Goal: Information Seeking & Learning: Learn about a topic

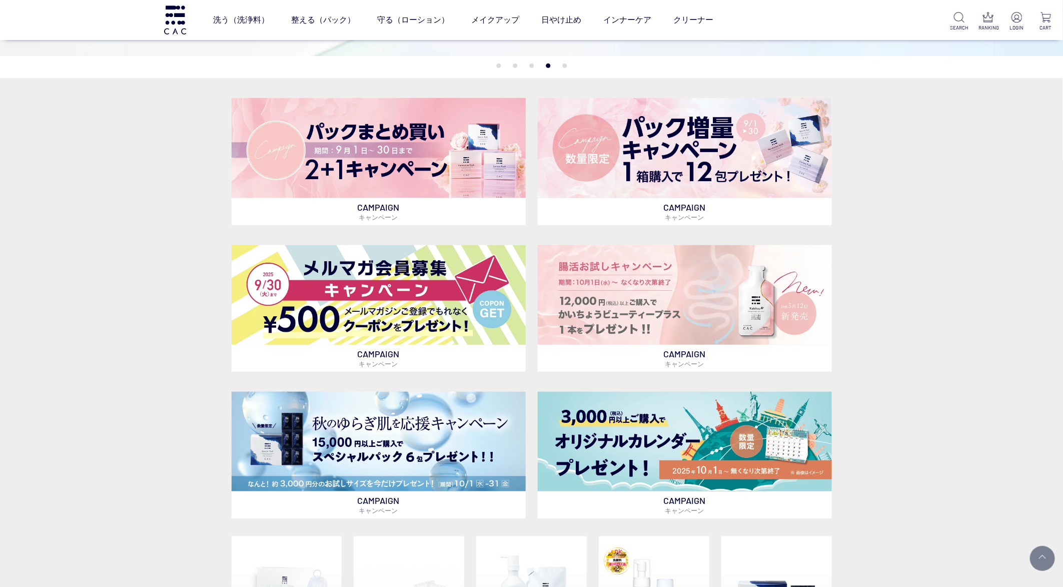
scroll to position [375, 0]
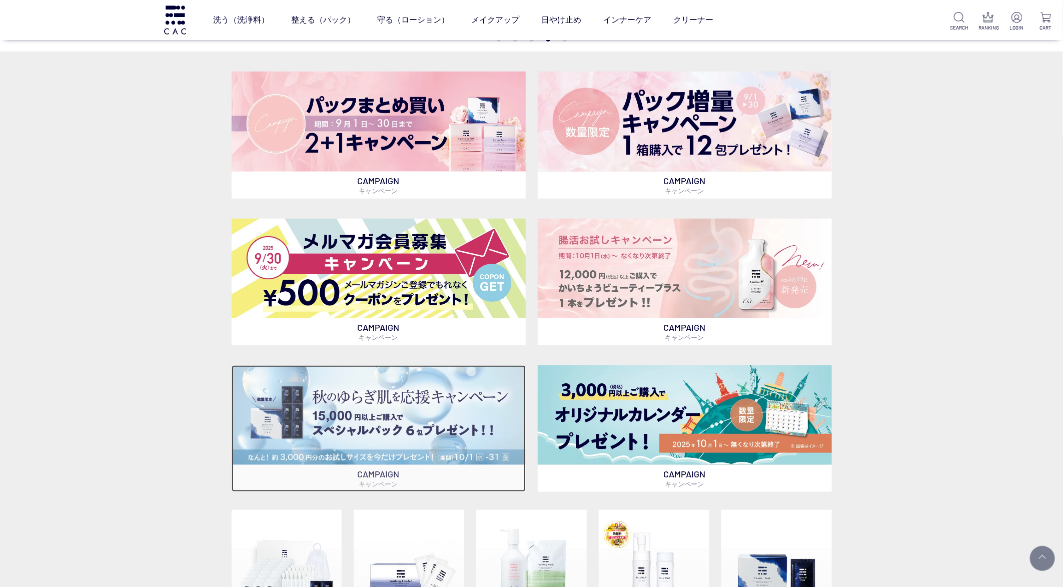
click at [300, 382] on img at bounding box center [379, 415] width 294 height 100
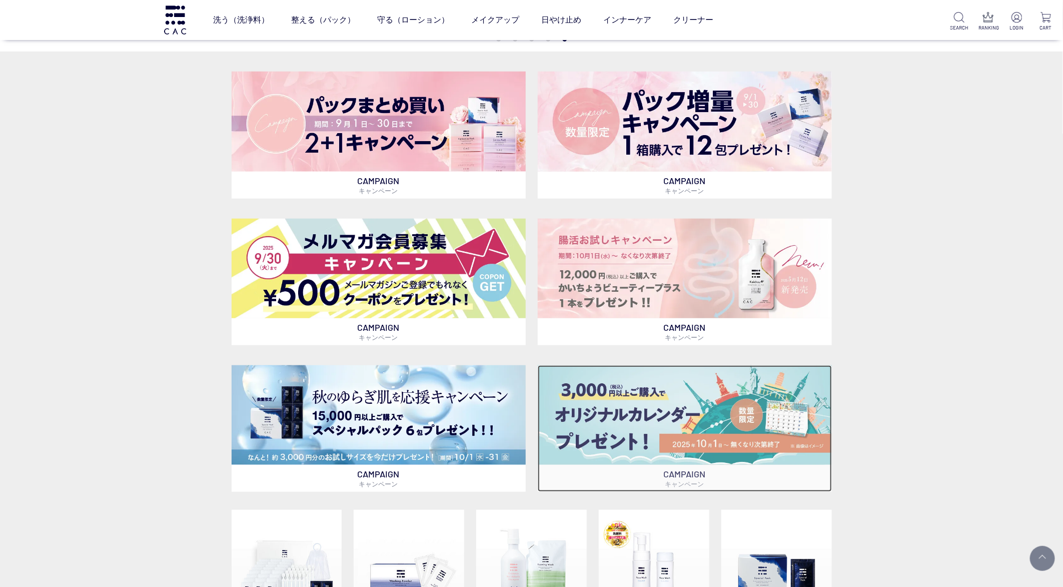
click at [607, 383] on img at bounding box center [685, 415] width 294 height 100
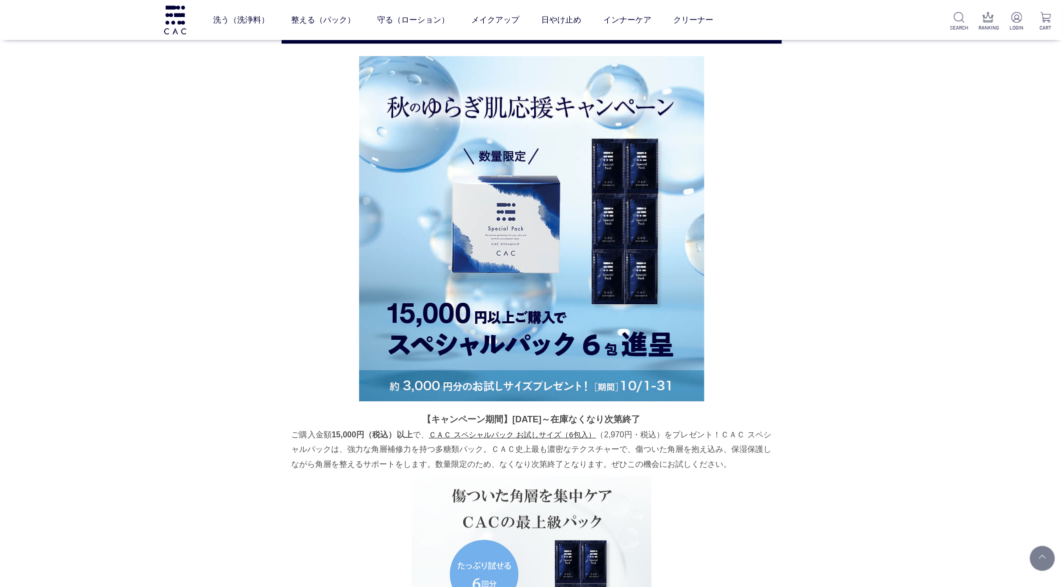
click at [518, 256] on img at bounding box center [531, 228] width 345 height 345
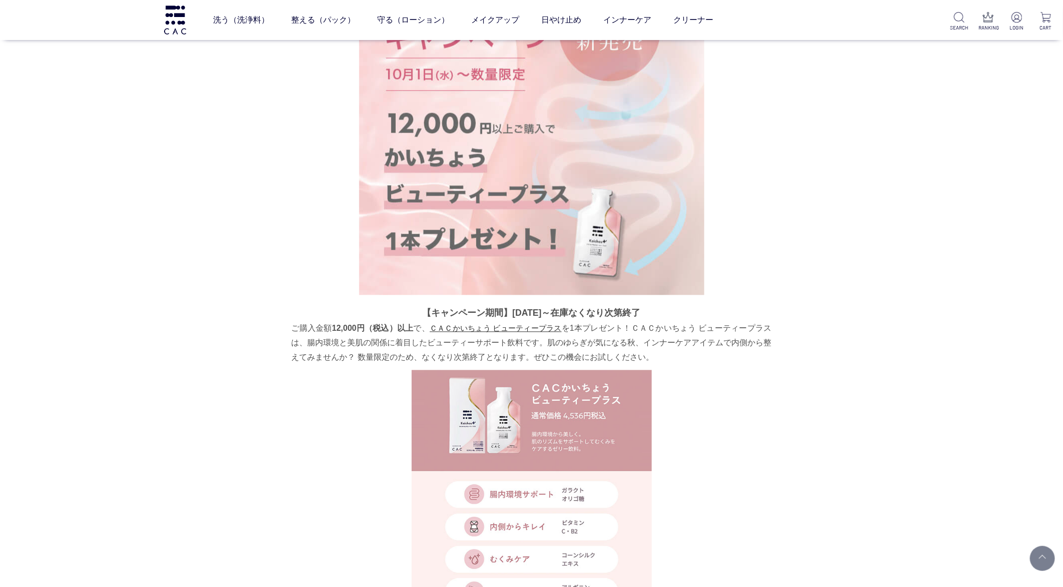
scroll to position [3227, 0]
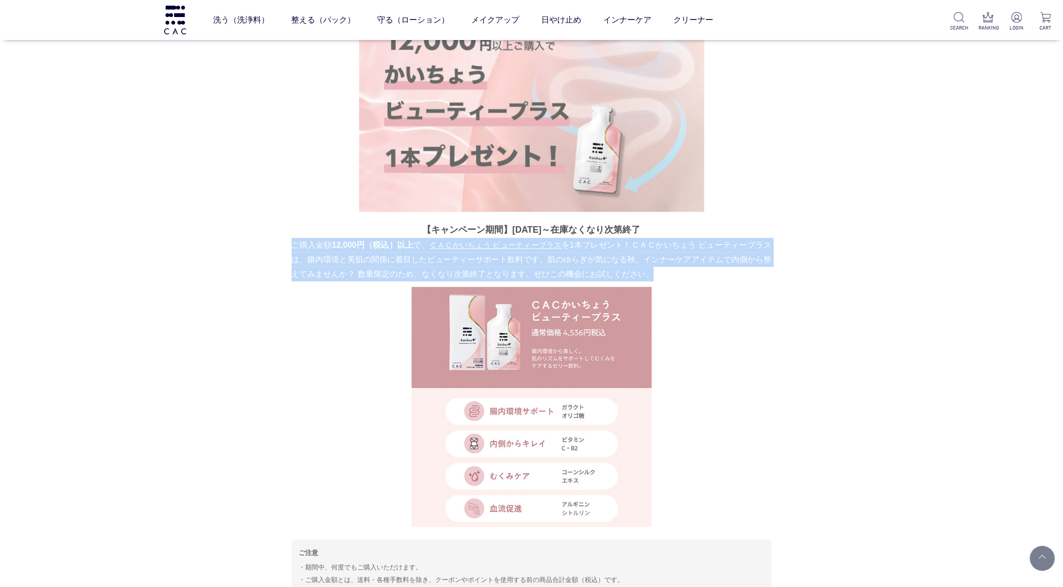
drag, startPoint x: 292, startPoint y: 242, endPoint x: 778, endPoint y: 273, distance: 487.4
click at [778, 273] on section "12,000円(税込)以上ご購入で ＣＡＣかいちょう ビューティープラス1本プレゼント！ 【キャンペーン期間】2025年10月1日～在庫なくなり次第終了 ご購…" at bounding box center [532, 216] width 500 height 810
copy p "ご購入金額 12,000円（税込）以上 で、 ＣＡＣかいちょう ビューティープラス を1本プレゼント！ＣＡＣかいちょう ビューティープラスは、腸内環境と美肌の…"
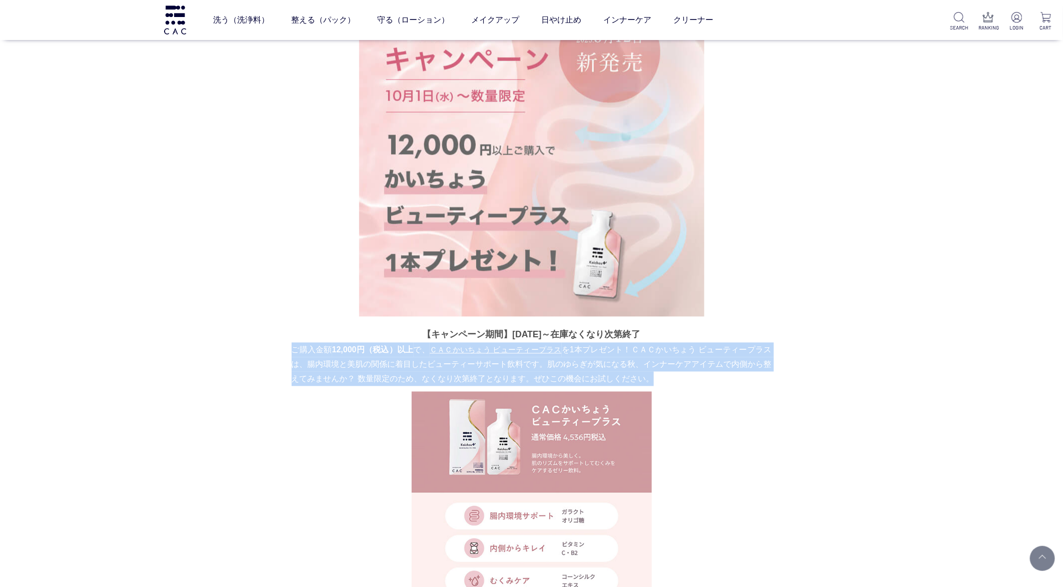
scroll to position [3077, 0]
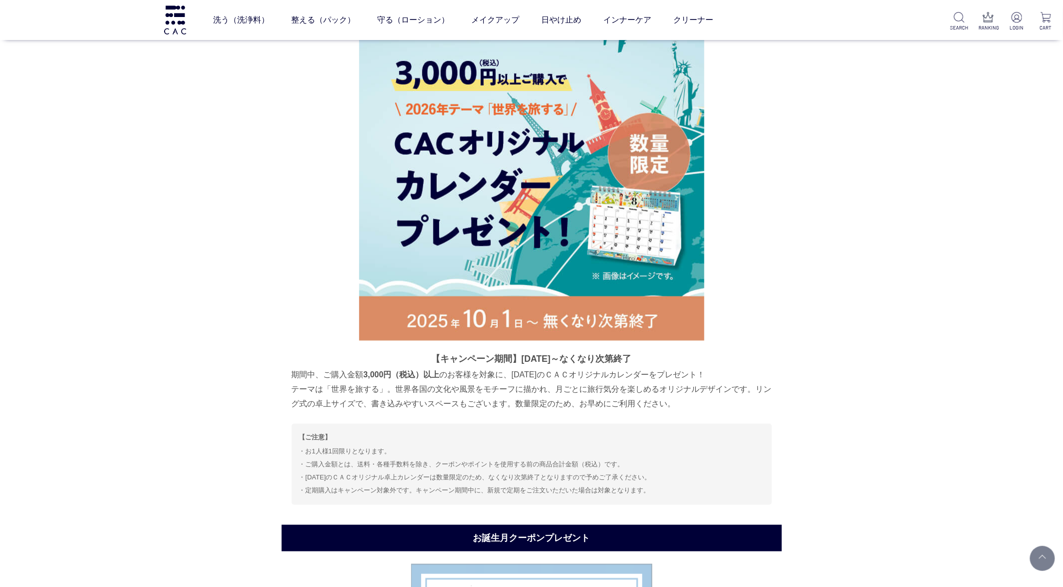
scroll to position [4751, 0]
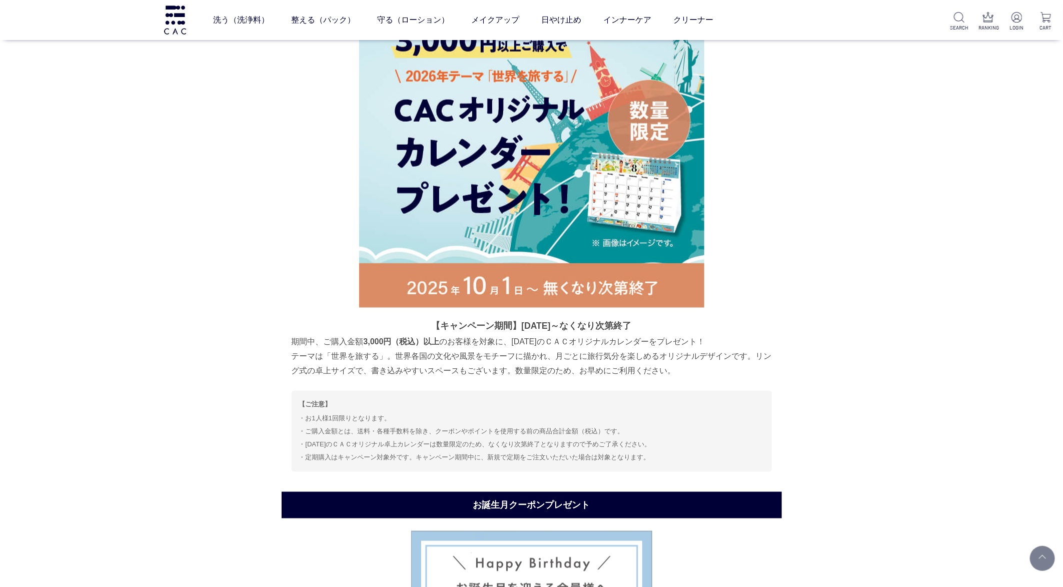
drag, startPoint x: 292, startPoint y: 341, endPoint x: 802, endPoint y: 373, distance: 510.9
copy p "期間中、ご購入金額 3,000円（税込）以上 のお客様を対象に、[DATE]のＣＡＣオリジナルカレンダーをプレゼント！ テーマは「世界を旅する」。世界各国の文…"
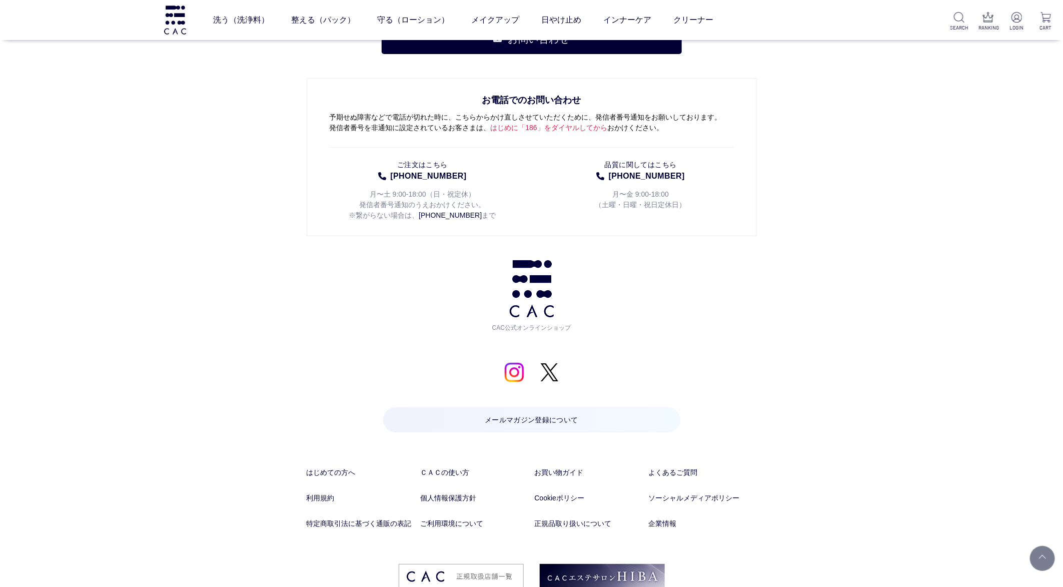
scroll to position [6248, 0]
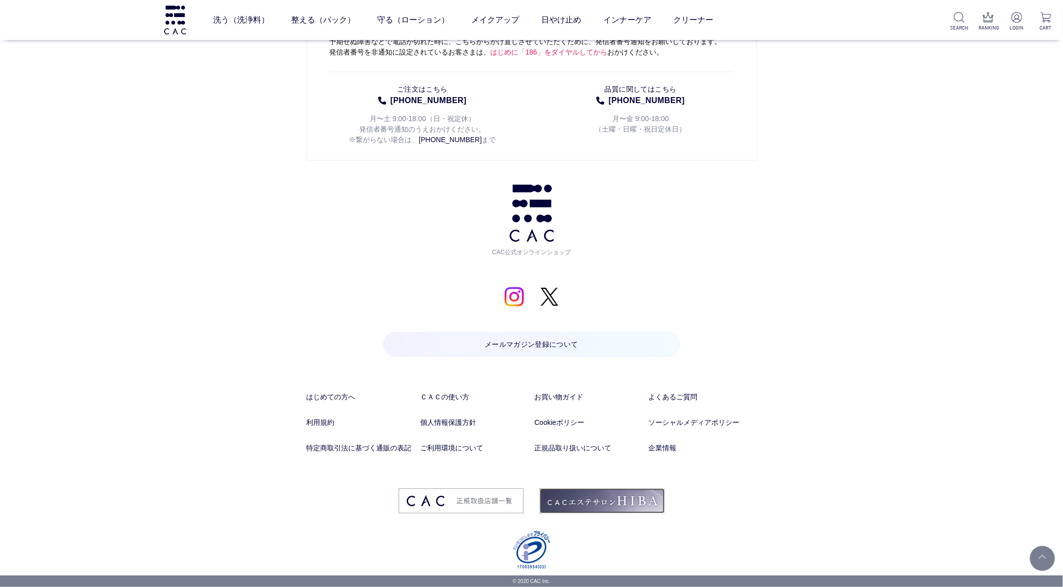
click at [564, 497] on img at bounding box center [602, 500] width 125 height 25
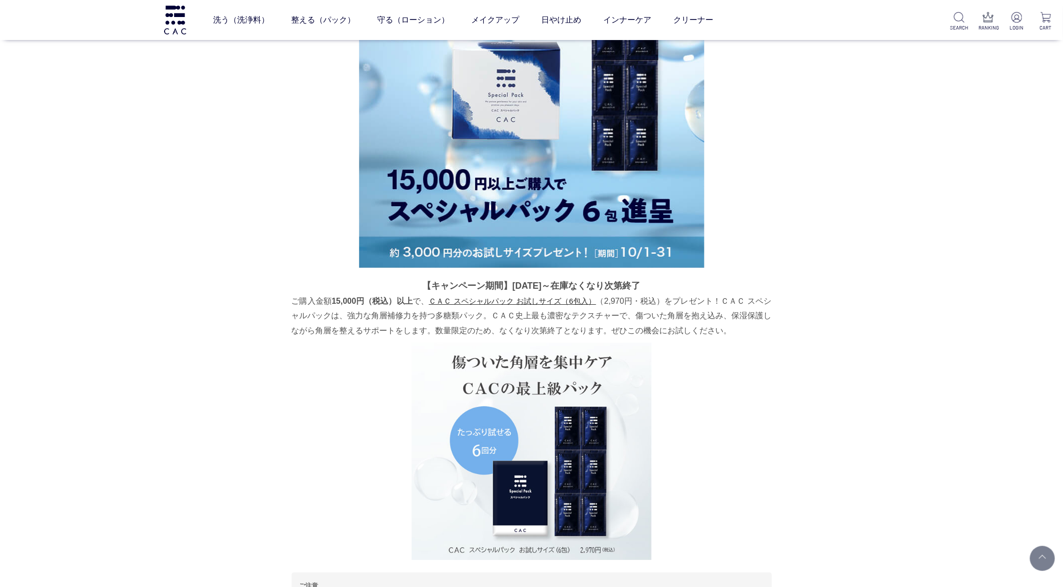
scroll to position [4071, 0]
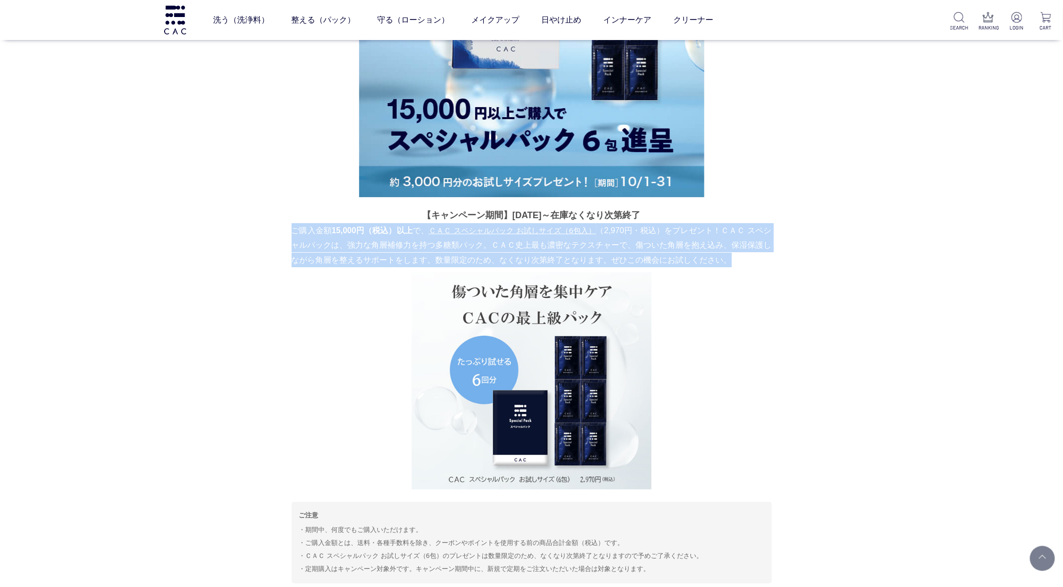
drag, startPoint x: 290, startPoint y: 229, endPoint x: 792, endPoint y: 262, distance: 502.4
copy p "ご購入金額 15,000円（税込）以上 で、 ＣＡＣ スペシャルパック お試しサイズ（6包入） （2,970円・税込）をプレゼント！ＣＡＣ スペシャルパックは…"
